Goal: Navigation & Orientation: Find specific page/section

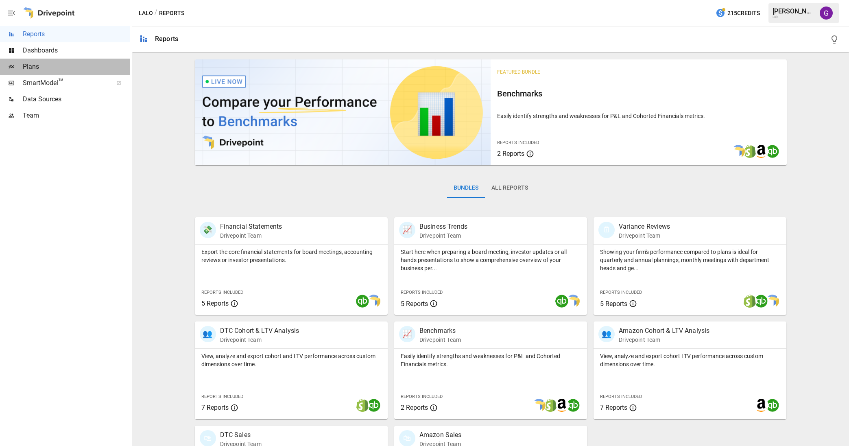
click at [30, 70] on span "Plans" at bounding box center [76, 67] width 107 height 10
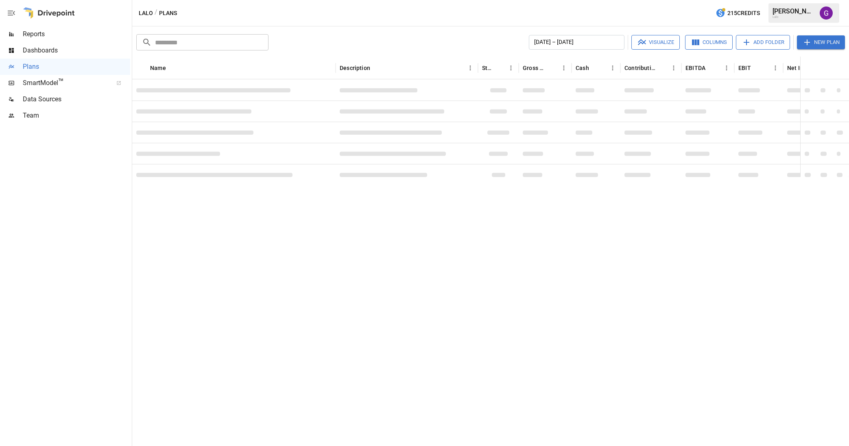
click at [33, 47] on span "Dashboards" at bounding box center [76, 51] width 107 height 10
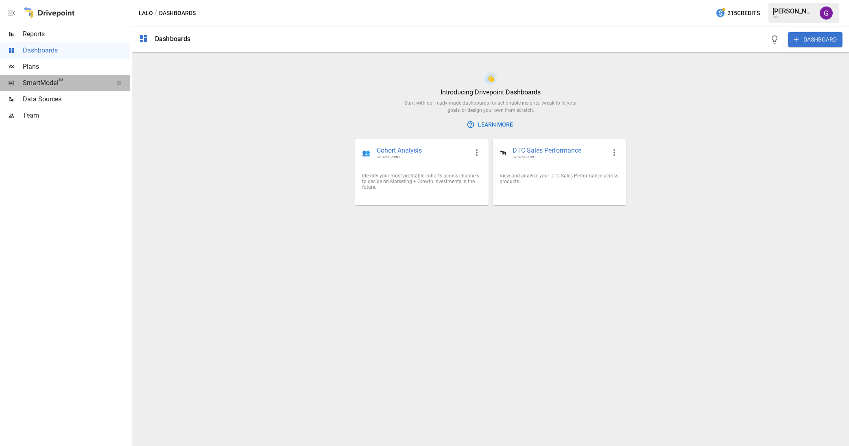
click at [65, 79] on span "SmartModel ™" at bounding box center [65, 83] width 85 height 10
click at [548, 150] on span "DTC Sales Performance" at bounding box center [560, 150] width 94 height 9
